Goal: Find specific page/section

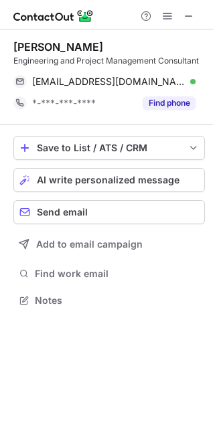
scroll to position [7, 6]
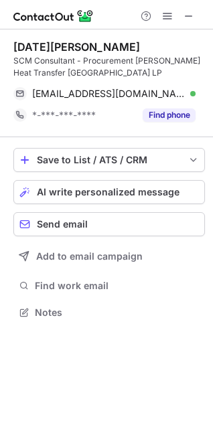
scroll to position [7, 6]
